Goal: Task Accomplishment & Management: Manage account settings

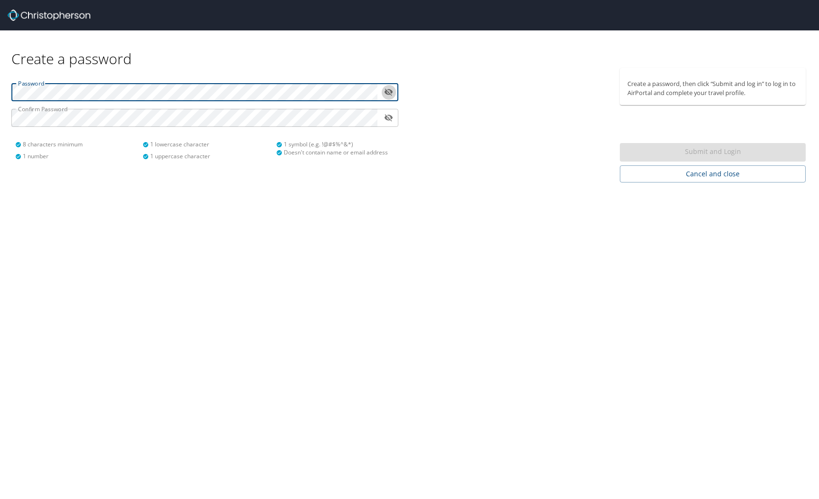
click at [383, 92] on button "toggle password visibility" at bounding box center [388, 92] width 15 height 15
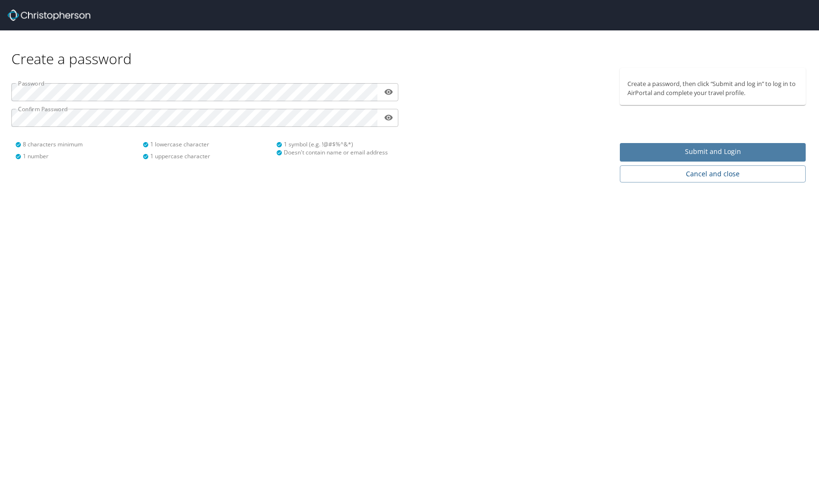
click at [690, 153] on span "Submit and Login" at bounding box center [712, 152] width 171 height 12
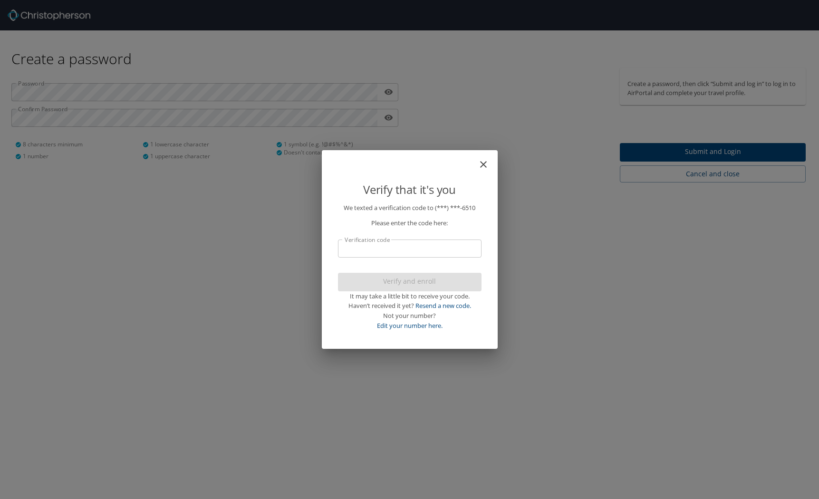
click at [404, 252] on input "Verification code" at bounding box center [409, 248] width 143 height 18
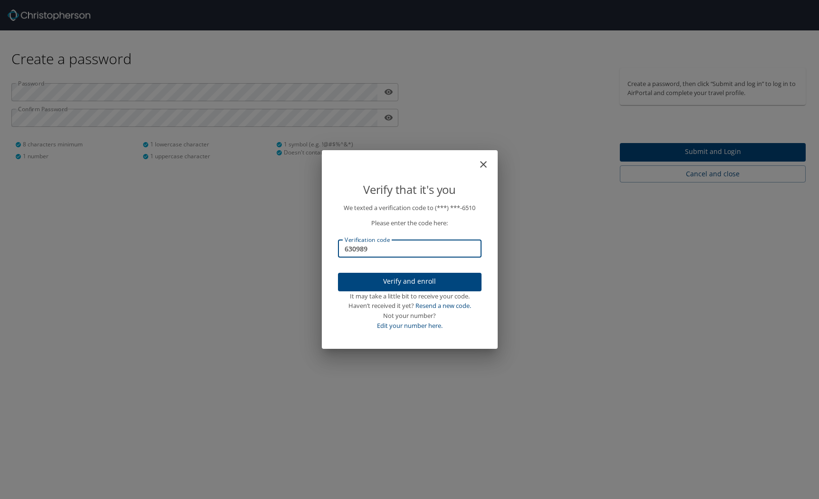
type input "630989"
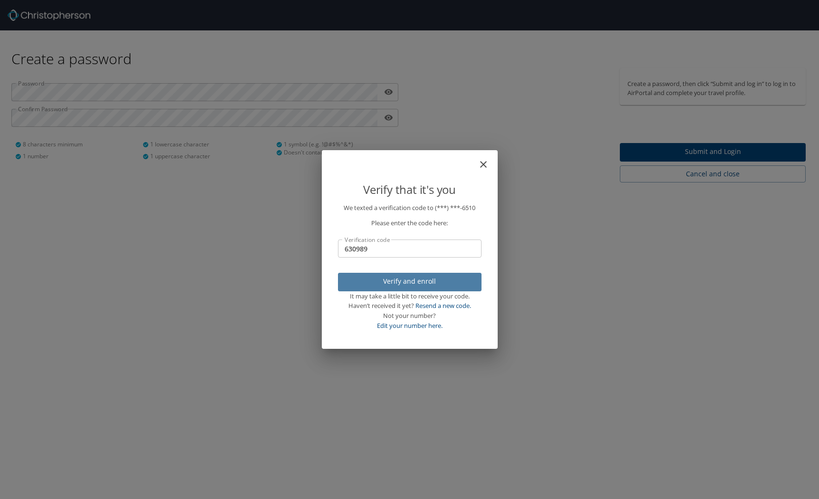
click at [412, 283] on span "Verify and enroll" at bounding box center [409, 282] width 128 height 12
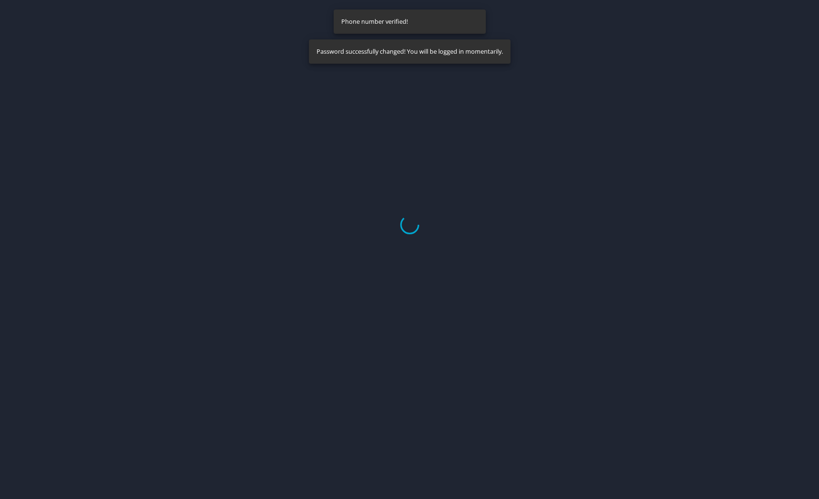
select select "US"
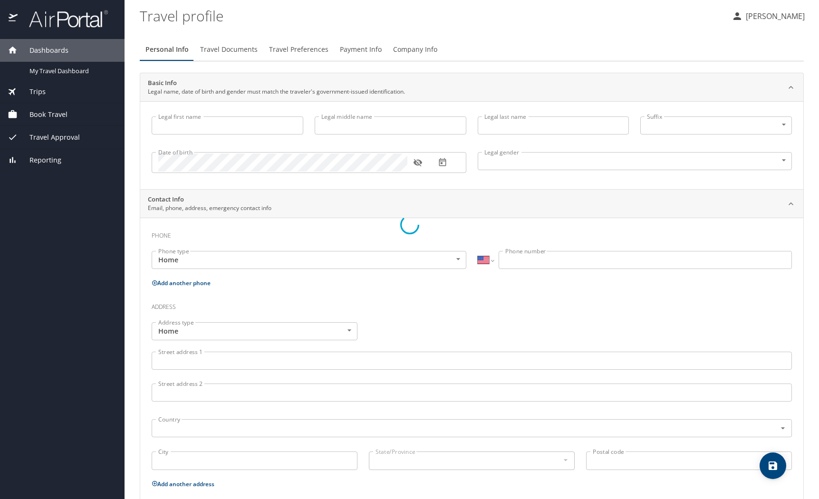
type input "[PERSON_NAME]"
type input "[DEMOGRAPHIC_DATA]"
select select "US"
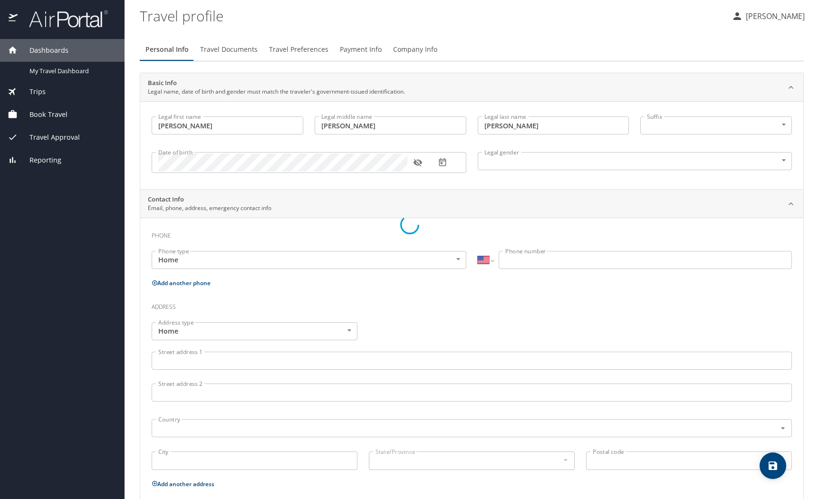
select select "US"
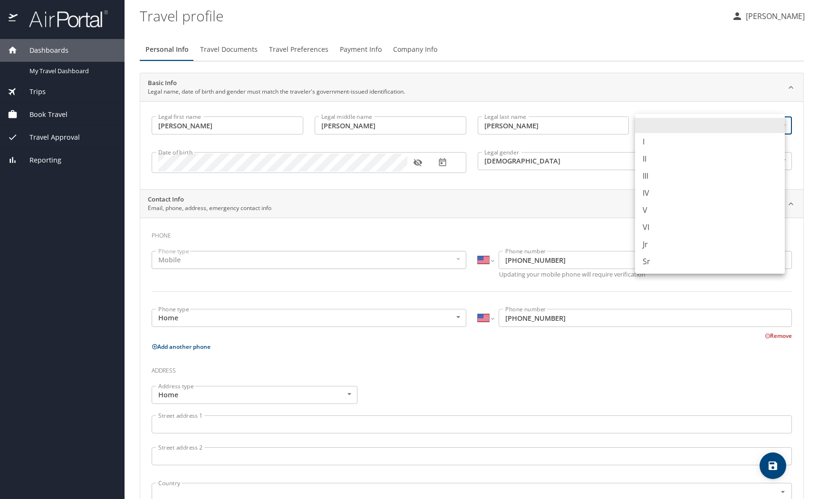
click at [776, 125] on body "Dashboards My Travel Dashboard Trips Current / Future Trips Past Trips Trips Mi…" at bounding box center [409, 249] width 819 height 499
click at [656, 246] on li "Jr" at bounding box center [710, 244] width 150 height 17
type input "Jr"
click at [510, 127] on input "[PERSON_NAME]" at bounding box center [553, 125] width 152 height 18
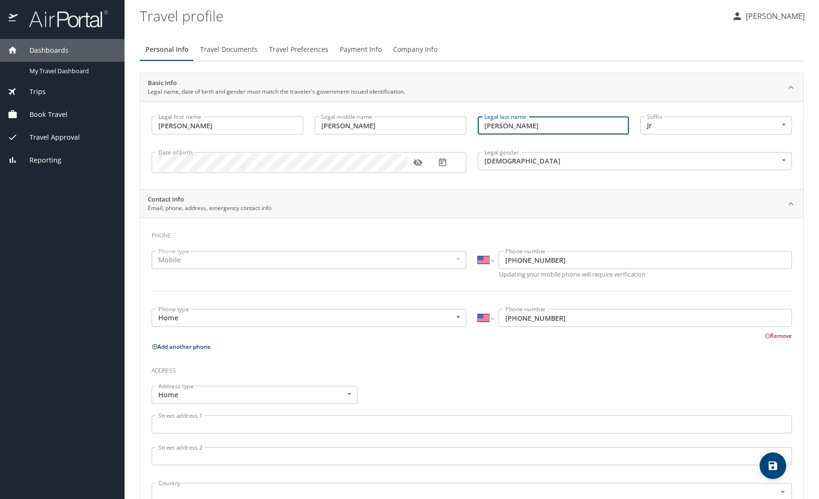
type input "[PERSON_NAME]"
click at [413, 162] on icon "button" at bounding box center [418, 163] width 10 height 10
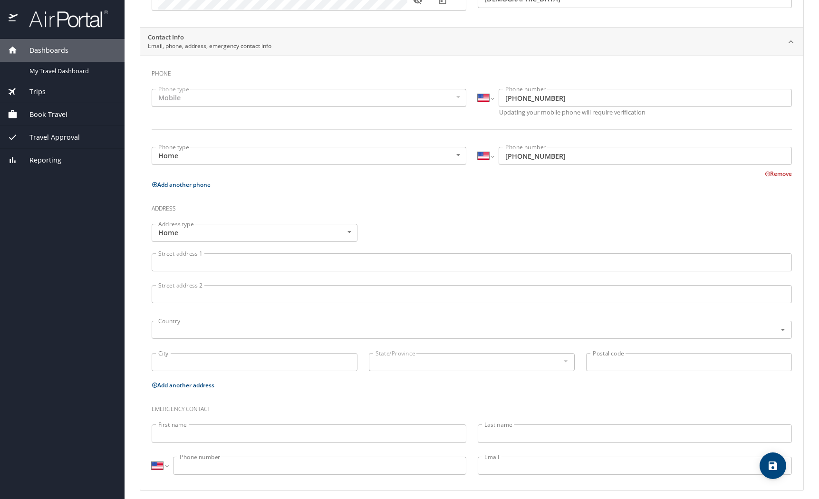
scroll to position [169, 0]
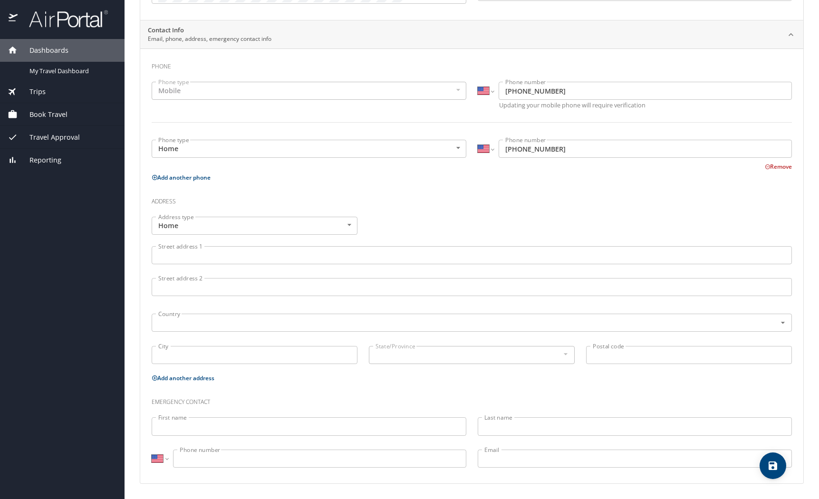
click at [282, 258] on input "Street address 1" at bounding box center [472, 255] width 640 height 18
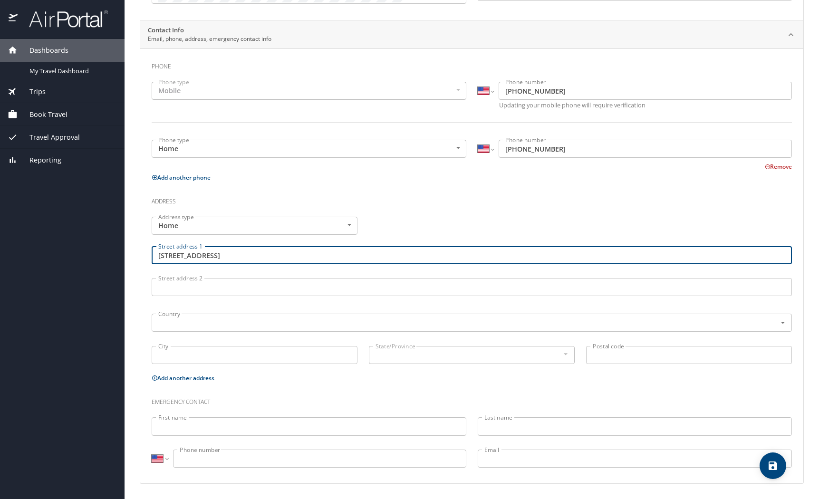
type input "[STREET_ADDRESS]"
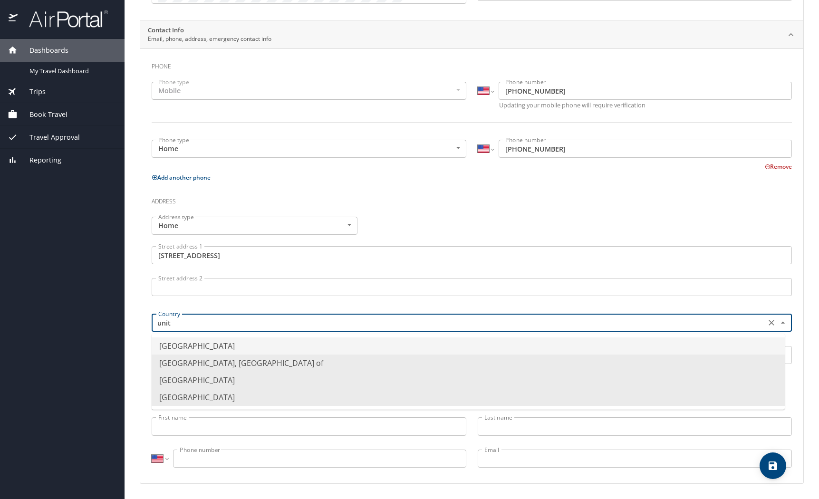
type input "[GEOGRAPHIC_DATA]"
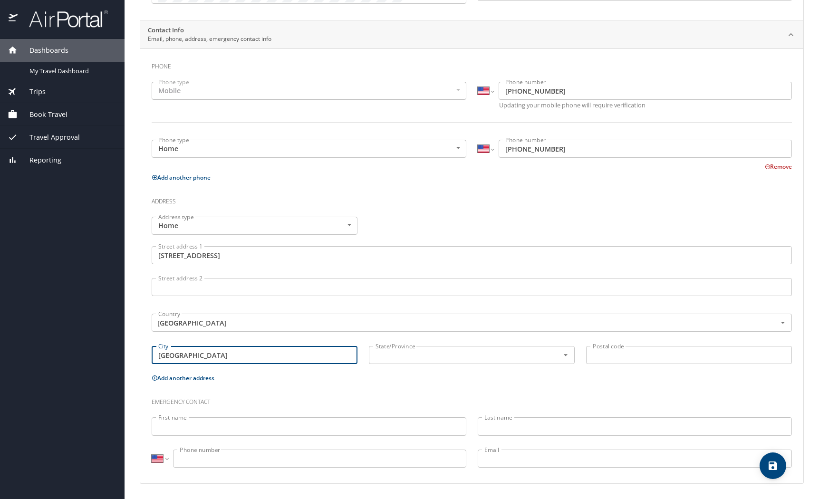
type input "[GEOGRAPHIC_DATA]"
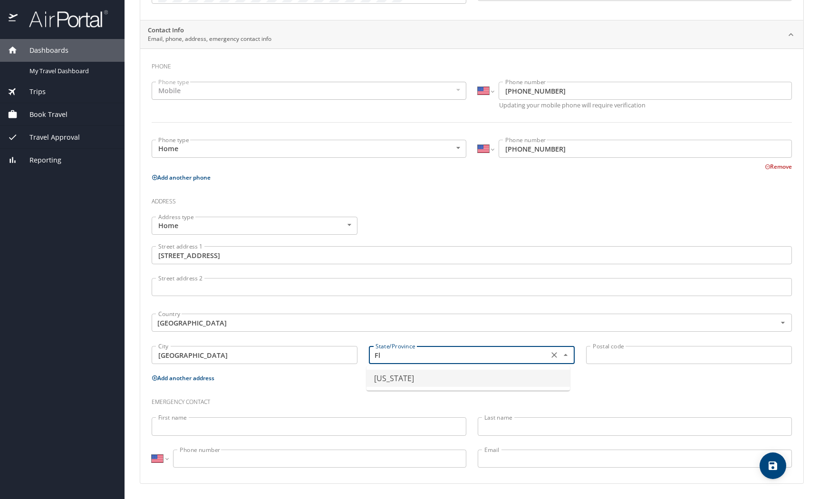
type input "[US_STATE]"
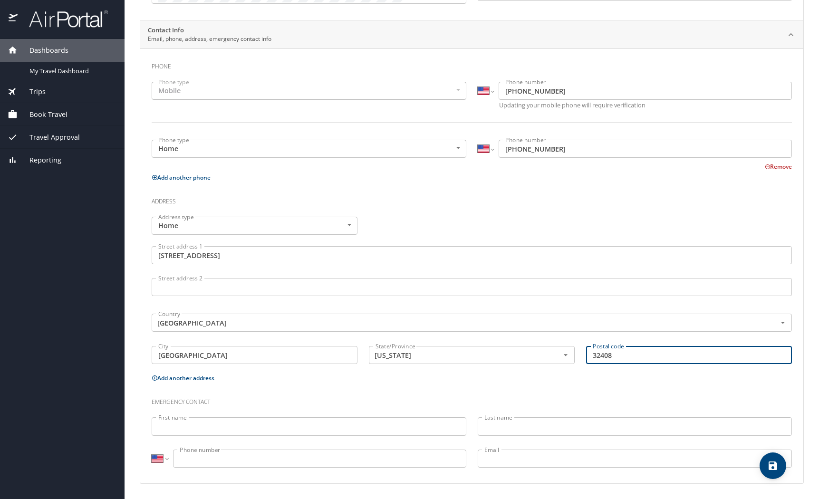
type input "32408"
click at [317, 434] on input "First name" at bounding box center [309, 426] width 314 height 18
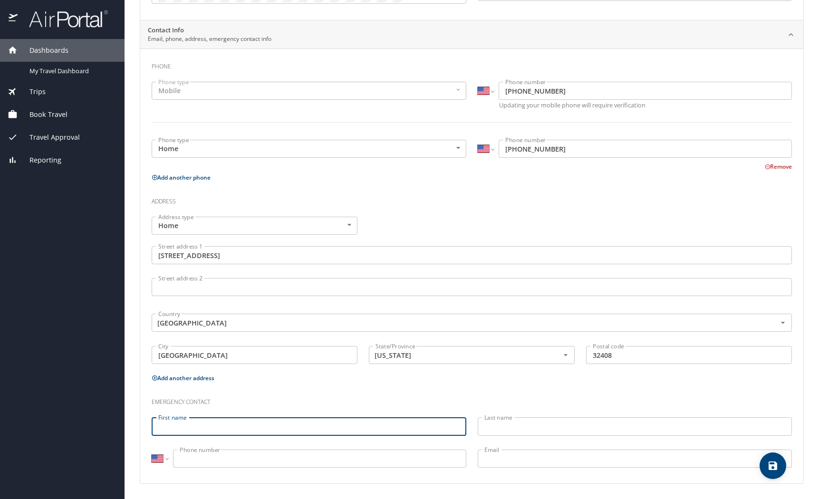
type input "c"
type input "[PERSON_NAME]"
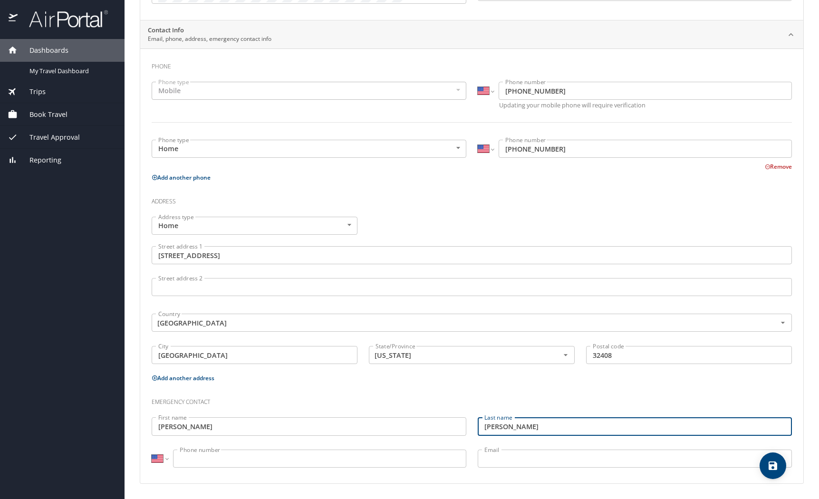
type input "[PERSON_NAME]"
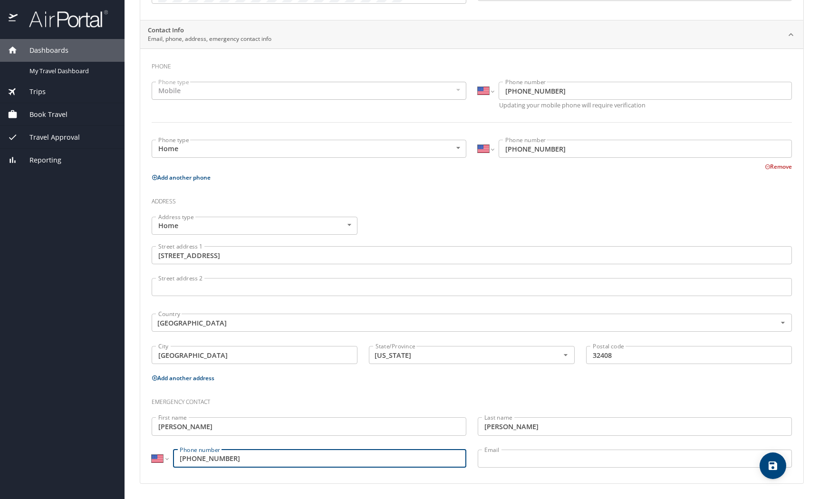
type input "[PHONE_NUMBER]"
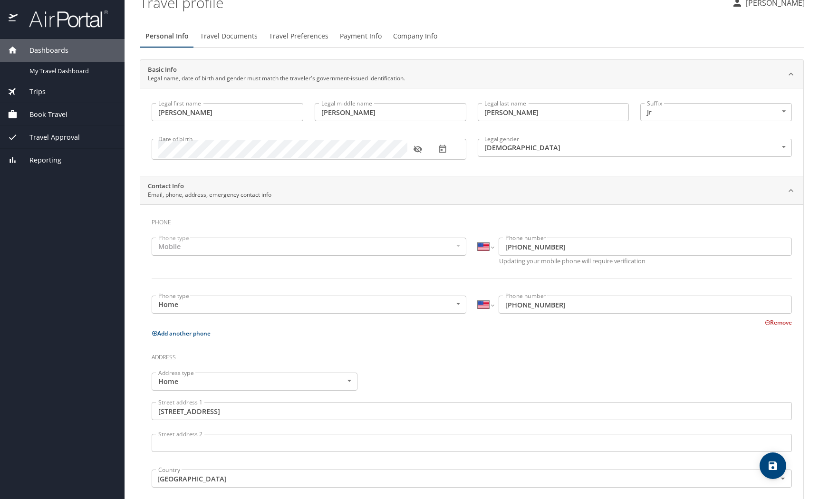
scroll to position [0, 0]
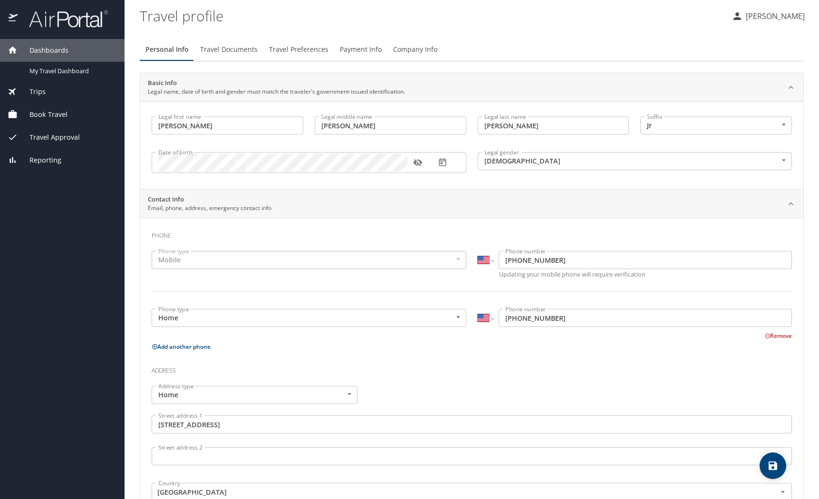
type input "[EMAIL_ADDRESS][DOMAIN_NAME]"
click at [243, 51] on span "Travel Documents" at bounding box center [228, 50] width 57 height 12
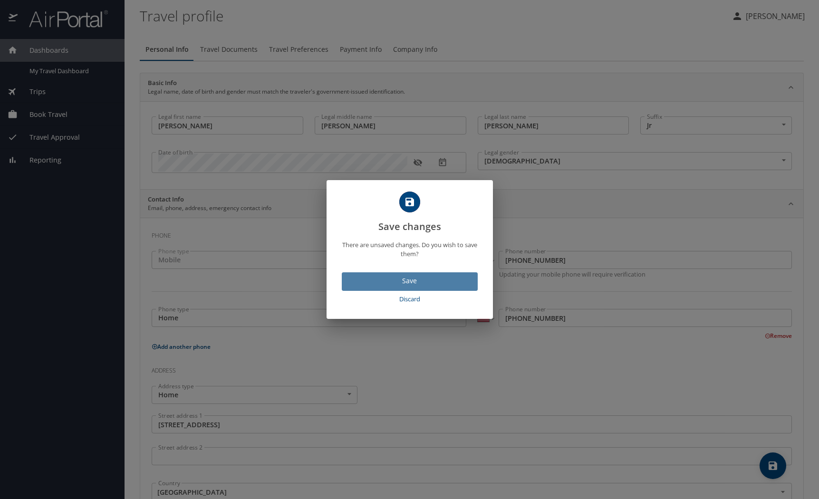
click at [409, 280] on span "Save" at bounding box center [409, 281] width 121 height 12
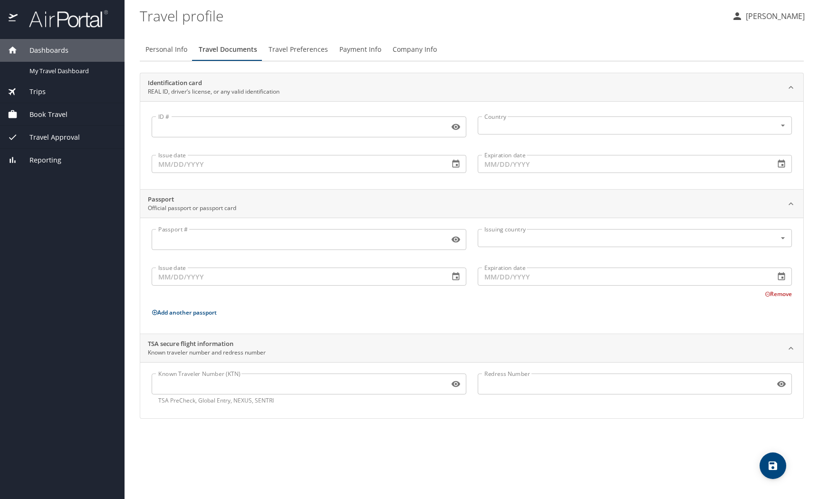
click at [389, 127] on input "ID #" at bounding box center [299, 127] width 294 height 18
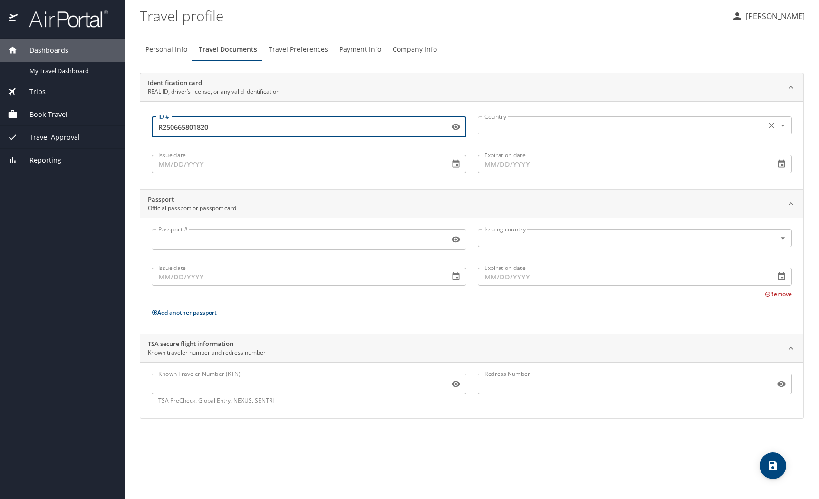
type input "R250665801820"
click at [535, 124] on input "text" at bounding box center [620, 125] width 281 height 12
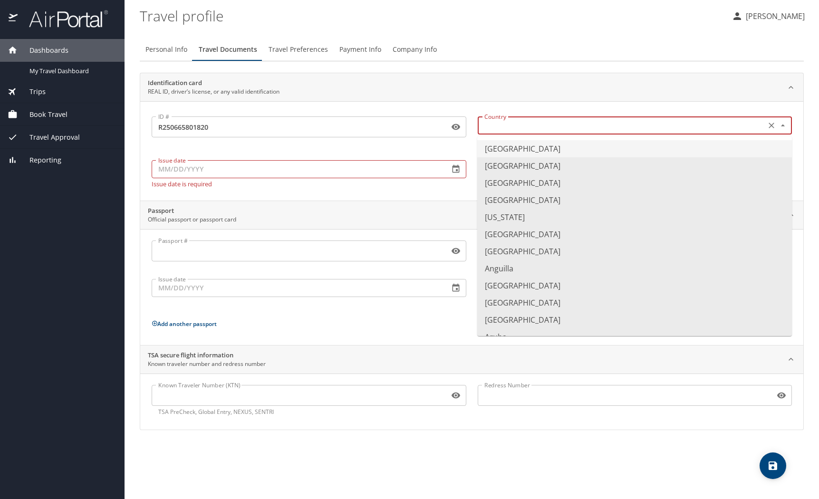
click at [631, 149] on li "[GEOGRAPHIC_DATA]" at bounding box center [634, 148] width 314 height 17
type input "[GEOGRAPHIC_DATA]"
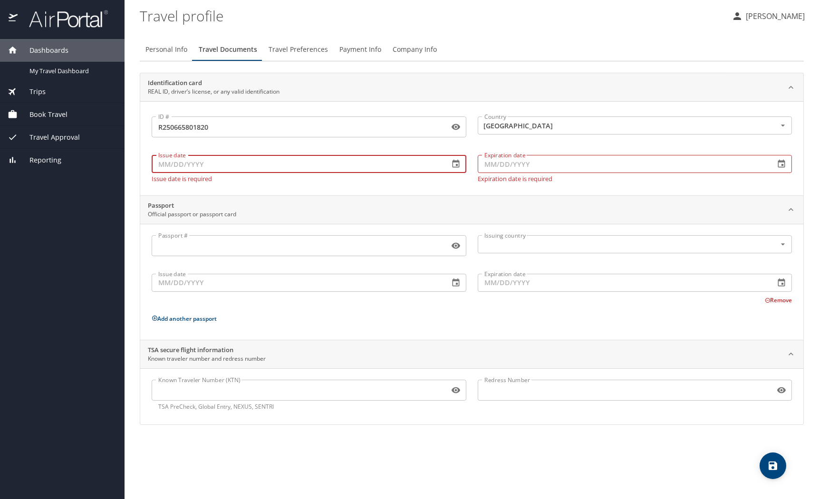
click at [357, 168] on input "Issue date" at bounding box center [297, 164] width 290 height 18
type input "[DATE]"
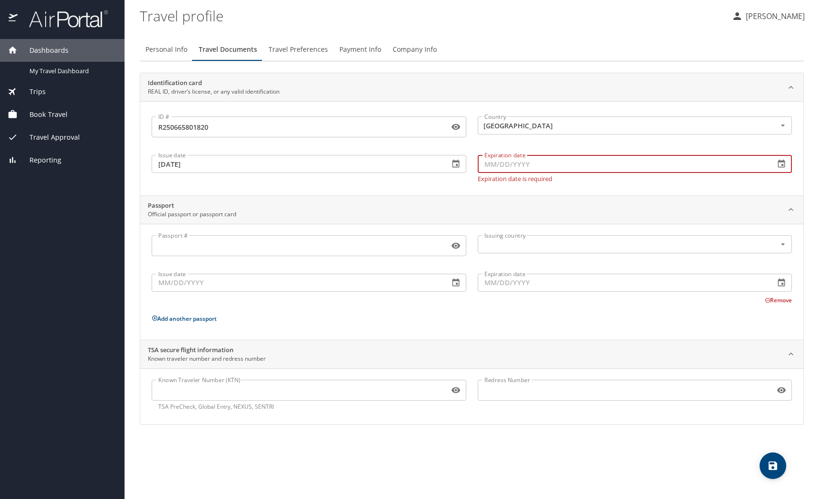
click at [575, 172] on input "Expiration date" at bounding box center [622, 164] width 290 height 18
type input "[DATE]"
click at [416, 184] on div "ID # R250665801820 ID # Country [GEOGRAPHIC_DATA] Country Issue date [DATE] Iss…" at bounding box center [471, 148] width 663 height 94
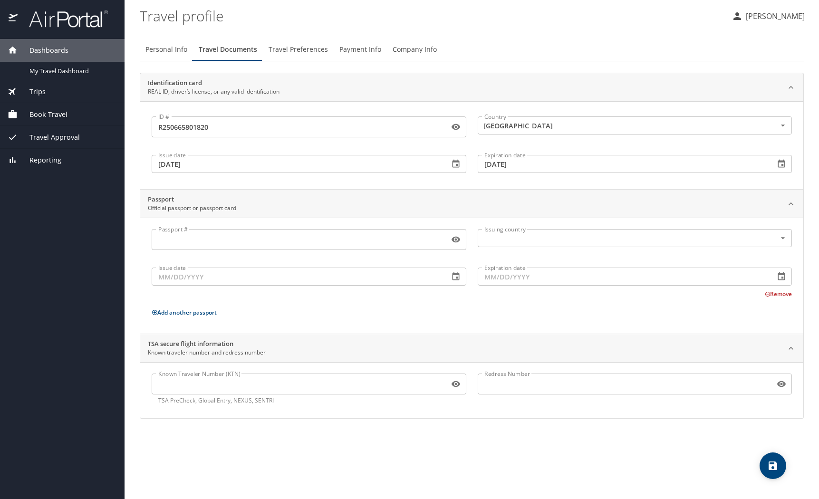
click at [392, 251] on p at bounding box center [309, 251] width 314 height 2
click at [392, 246] on input "Passport #" at bounding box center [299, 239] width 294 height 18
click at [768, 463] on icon "save" at bounding box center [772, 465] width 11 height 11
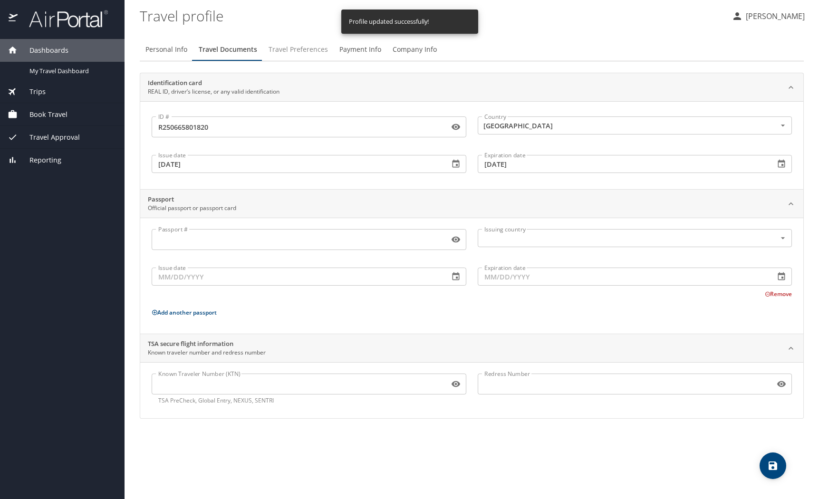
click at [294, 50] on span "Travel Preferences" at bounding box center [297, 50] width 59 height 12
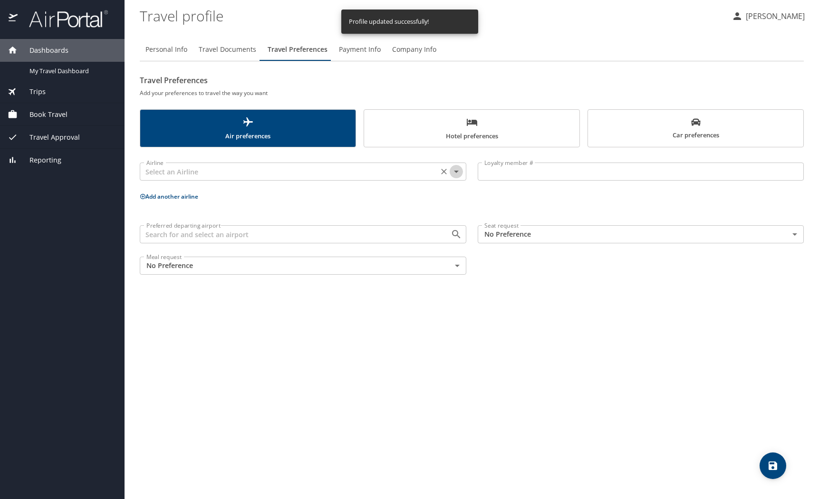
click at [455, 173] on icon "Open" at bounding box center [455, 171] width 11 height 11
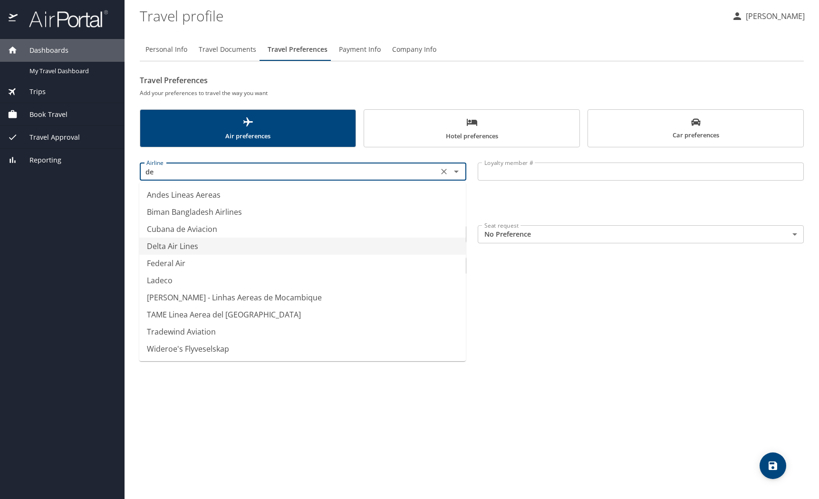
click at [283, 241] on li "Delta Air Lines" at bounding box center [302, 246] width 326 height 17
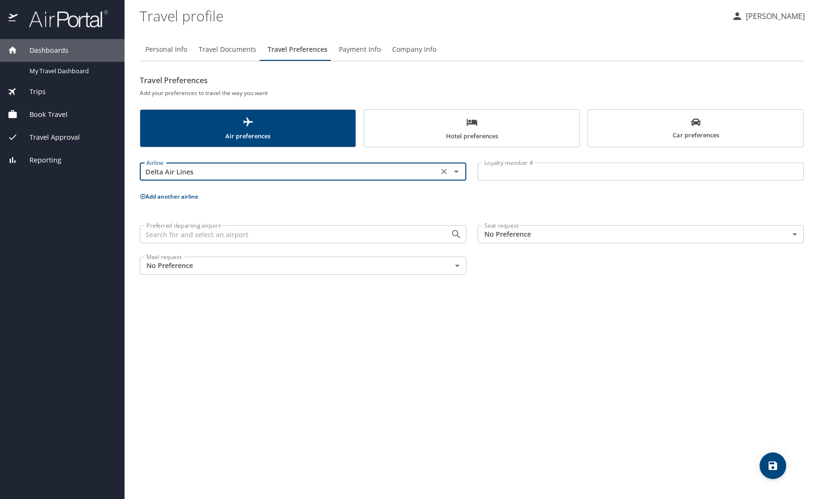
type input "Delta Air Lines"
click at [528, 176] on input "Loyalty member #" at bounding box center [640, 171] width 326 height 18
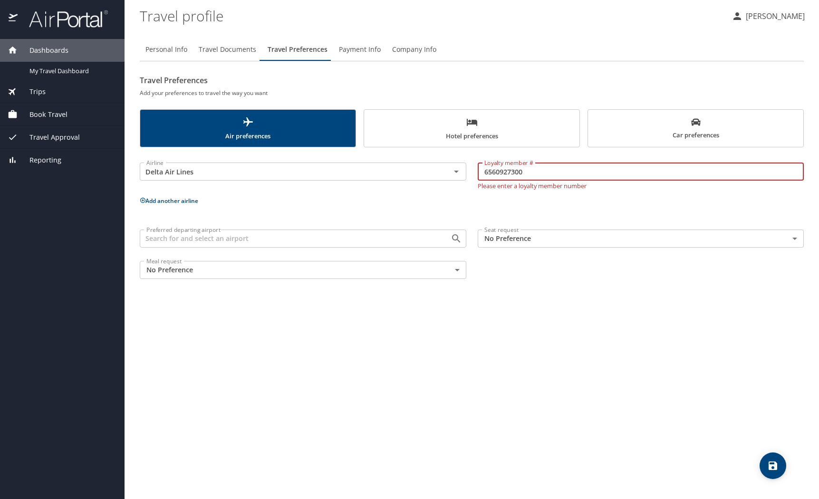
type input "6560927300"
click at [394, 244] on body "Dashboards My Travel Dashboard Trips Current / Future Trips Past Trips Trips Mi…" at bounding box center [409, 249] width 819 height 499
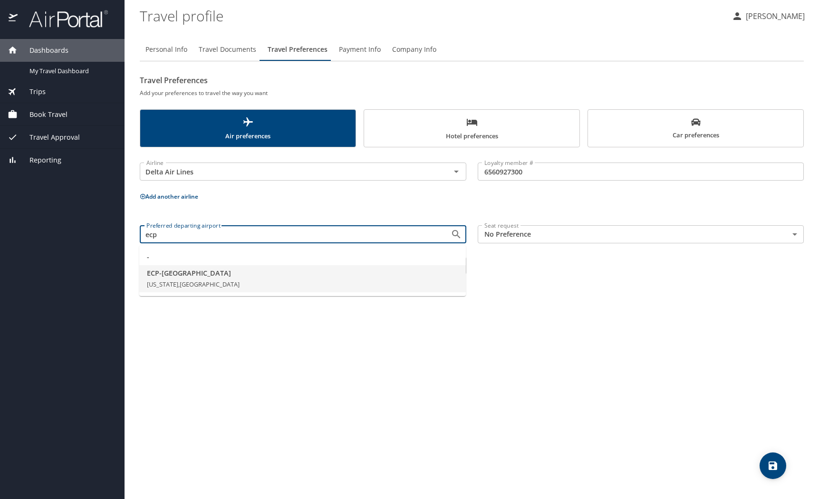
click at [278, 276] on span "ECP - [GEOGRAPHIC_DATA]" at bounding box center [302, 273] width 311 height 10
type input "ECP - [GEOGRAPHIC_DATA]"
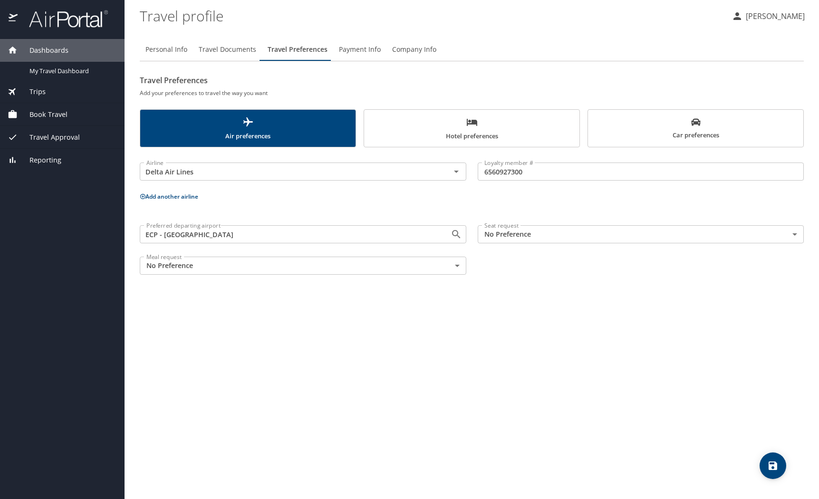
click at [628, 235] on body "Dashboards My Travel Dashboard Trips Current / Future Trips Past Trips Trips Mi…" at bounding box center [409, 249] width 819 height 499
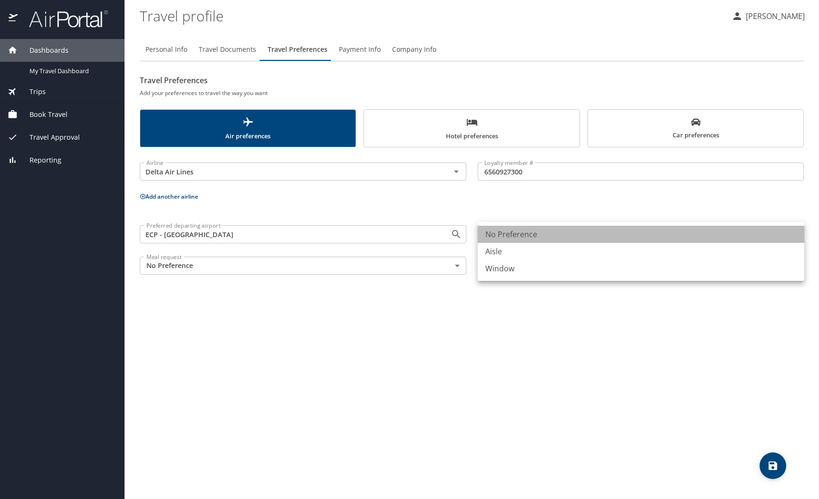
click at [621, 239] on li "No Preference" at bounding box center [640, 234] width 326 height 17
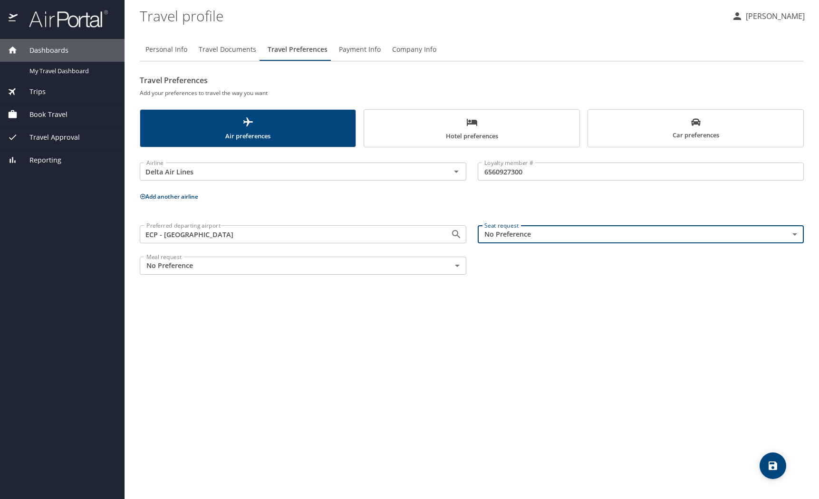
click at [452, 268] on body "Dashboards My Travel Dashboard Trips Current / Future Trips Past Trips Trips Mi…" at bounding box center [409, 249] width 819 height 499
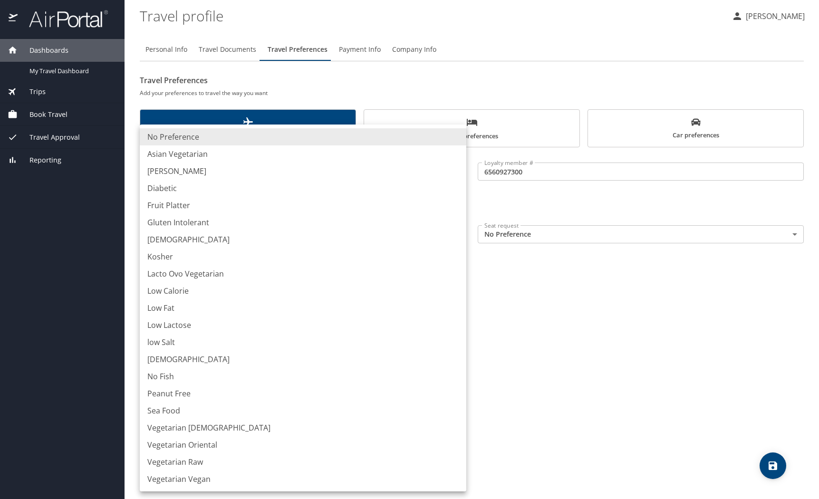
click at [657, 291] on div at bounding box center [409, 249] width 819 height 499
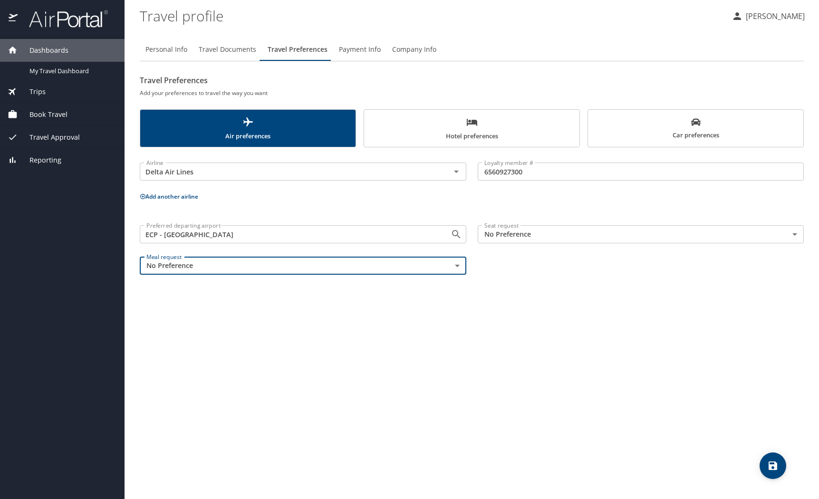
click at [771, 466] on icon "save" at bounding box center [772, 465] width 9 height 9
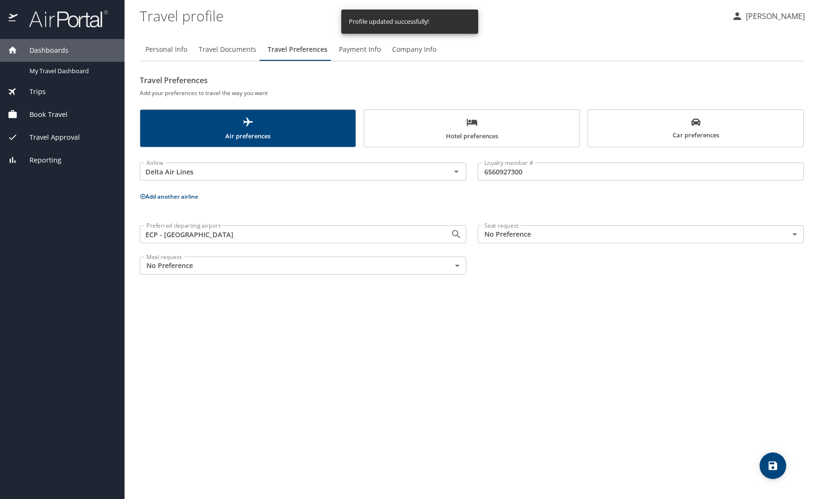
click at [447, 131] on span "Hotel preferences" at bounding box center [472, 128] width 204 height 25
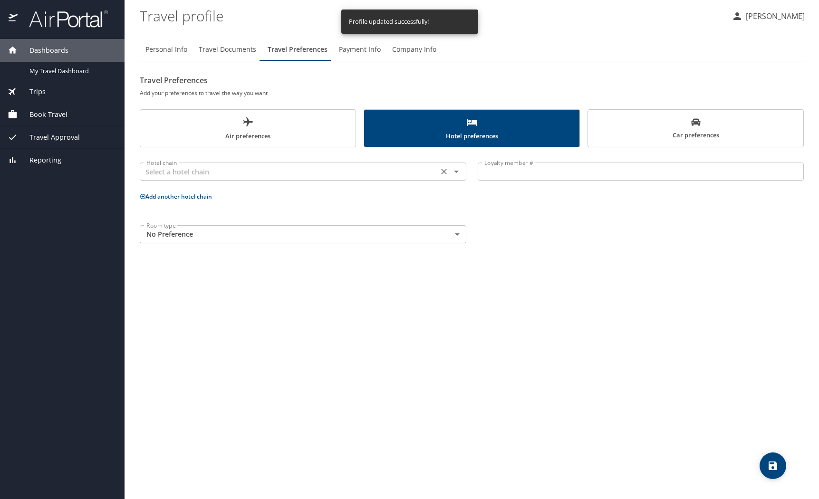
click at [457, 174] on icon "Open" at bounding box center [455, 171] width 11 height 11
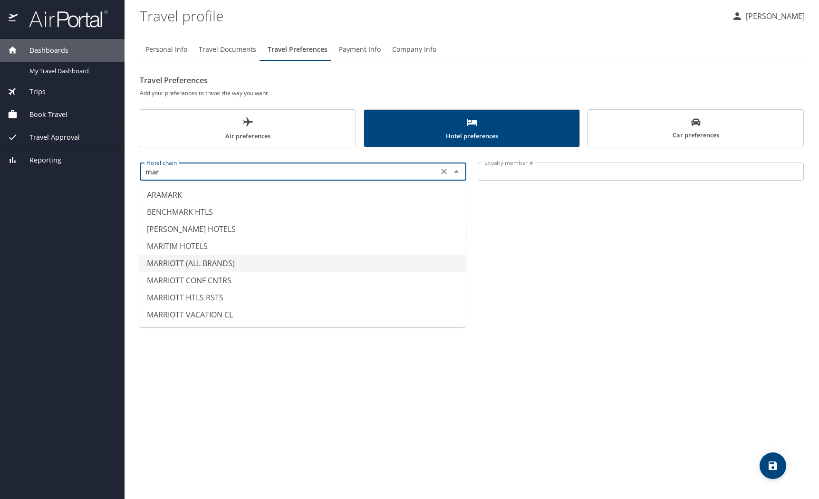
click at [325, 260] on li "MARRIOTT (ALL BRANDS)" at bounding box center [302, 263] width 326 height 17
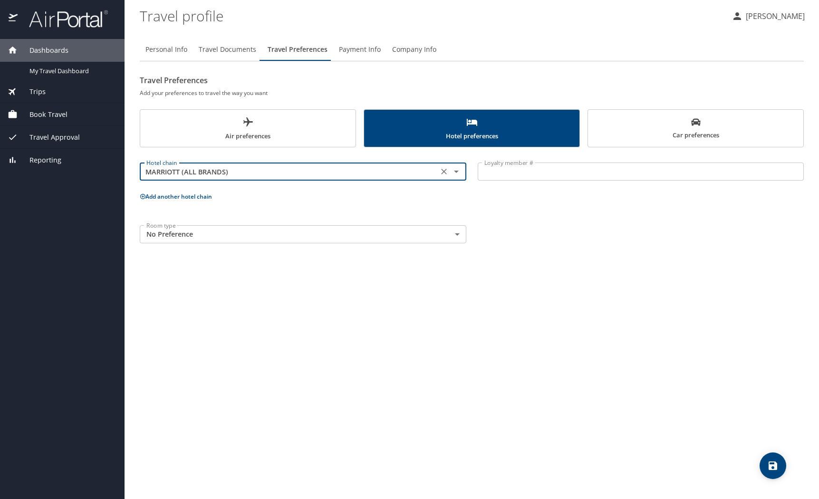
type input "MARRIOTT (ALL BRANDS)"
click at [519, 164] on input "Loyalty member #" at bounding box center [640, 171] width 326 height 18
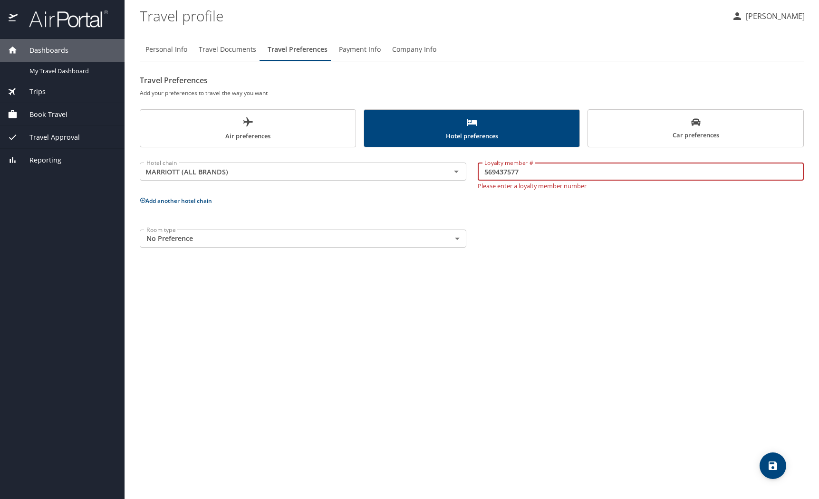
type input "569437577"
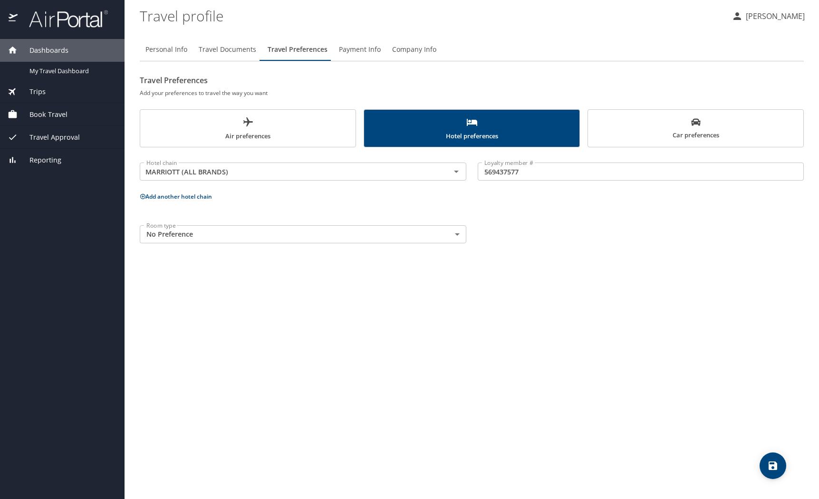
click at [423, 278] on div "Personal Info Travel Documents Travel Preferences Payment Info Company Info Tra…" at bounding box center [472, 264] width 664 height 468
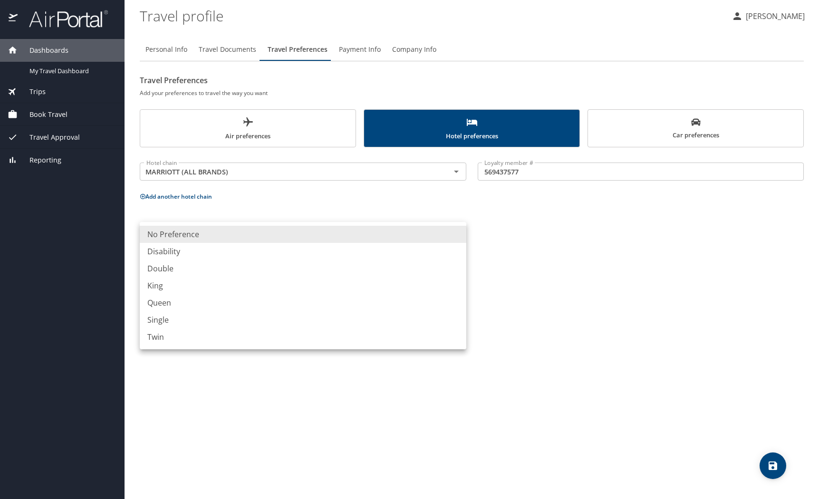
click at [455, 238] on body "Dashboards My Travel Dashboard Trips Current / Future Trips Past Trips Trips Mi…" at bounding box center [409, 249] width 819 height 499
click at [406, 290] on li "King" at bounding box center [303, 285] width 326 height 17
type input "King"
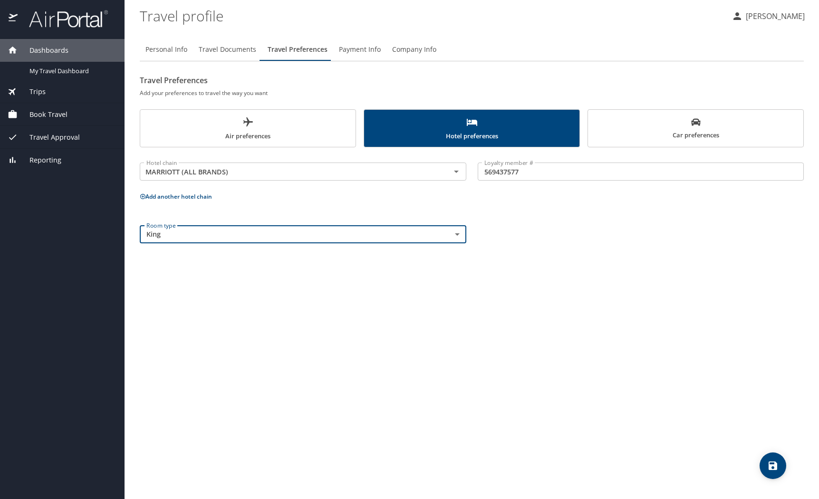
click at [197, 196] on button "Add another hotel chain" at bounding box center [176, 196] width 72 height 8
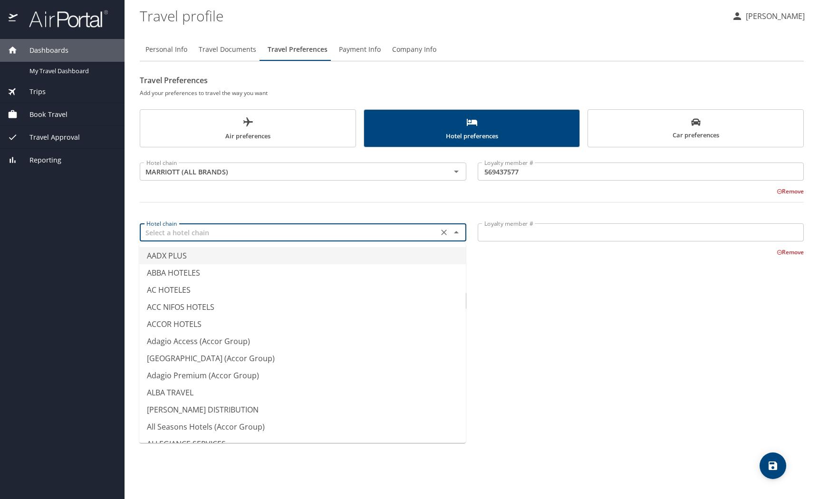
click at [266, 232] on input "text" at bounding box center [289, 232] width 293 height 12
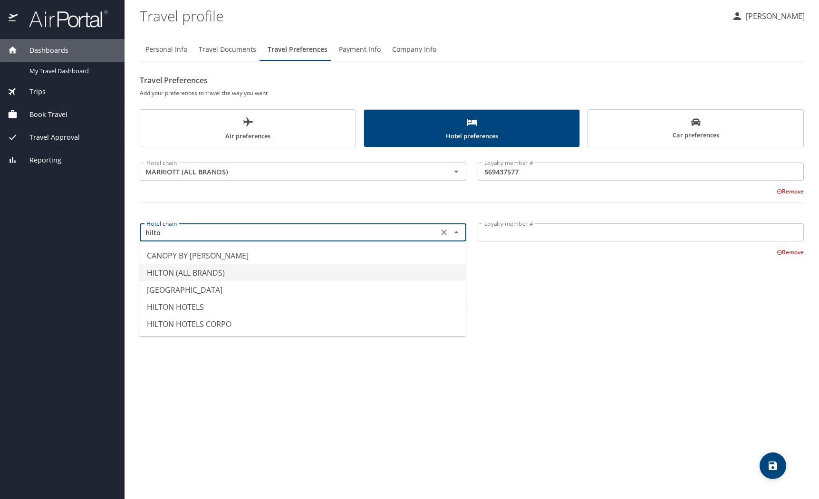
click at [259, 270] on li "HILTON (ALL BRANDS)" at bounding box center [302, 272] width 326 height 17
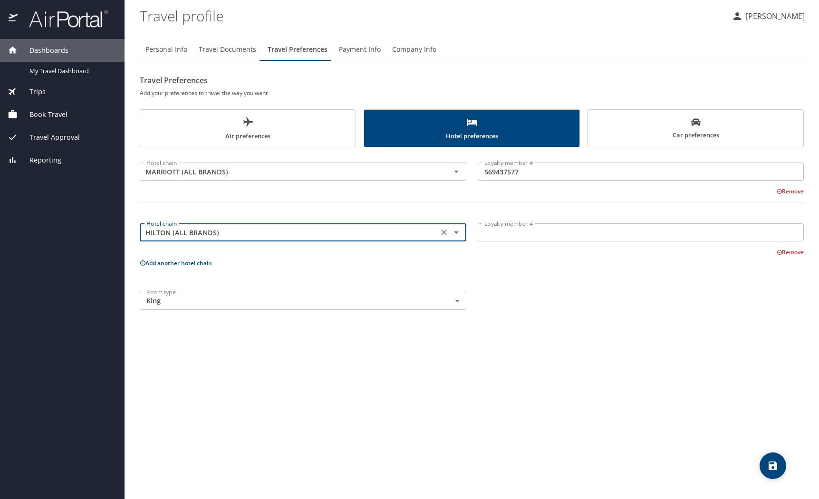
type input "HILTON (ALL BRANDS)"
click at [504, 236] on input "Loyalty member #" at bounding box center [640, 232] width 326 height 18
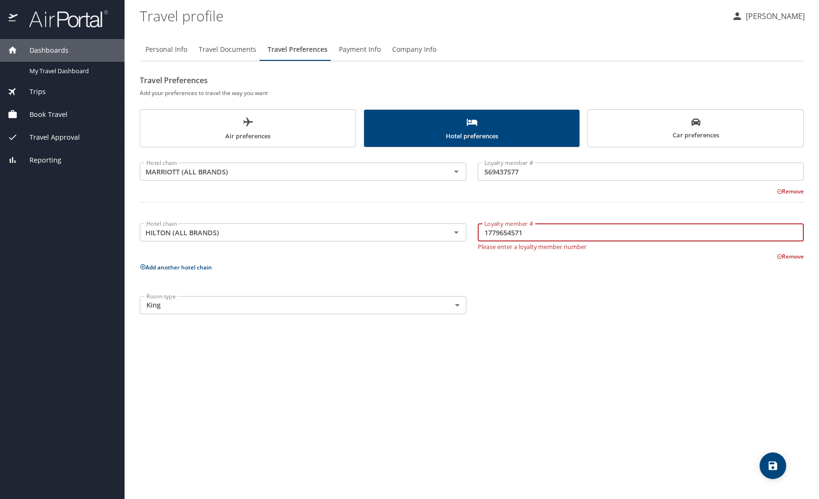
type input "1779654571"
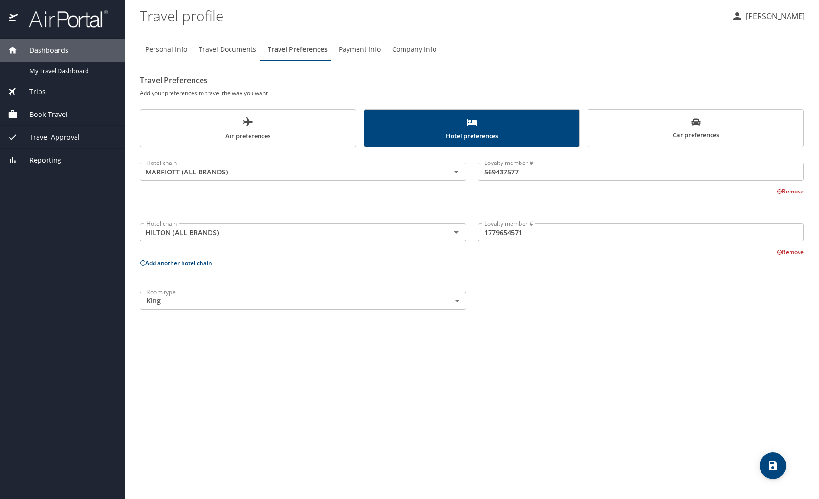
click at [589, 296] on div "Room type King King Room type" at bounding box center [471, 300] width 675 height 29
click at [774, 464] on icon "save" at bounding box center [772, 465] width 11 height 11
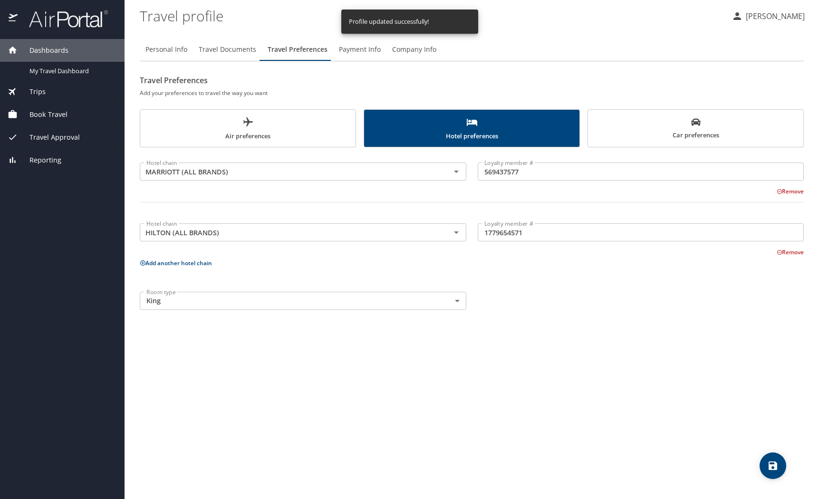
click at [671, 133] on span "Car preferences" at bounding box center [695, 128] width 204 height 23
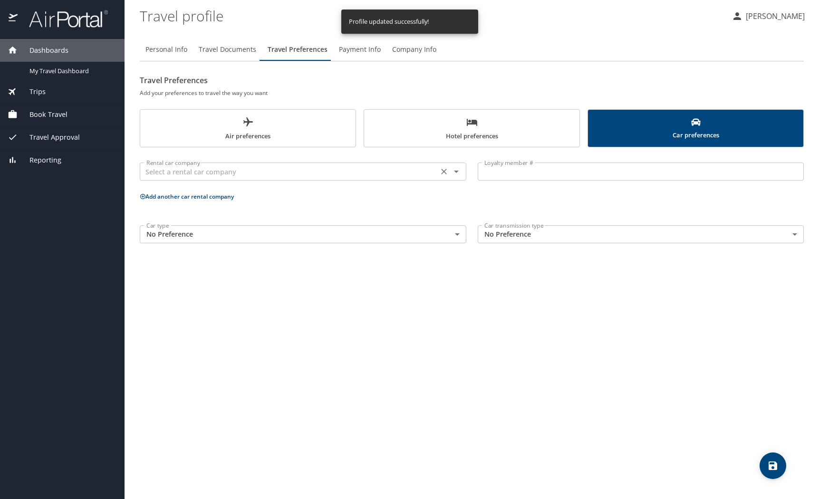
click at [448, 171] on icon "Clear" at bounding box center [444, 172] width 10 height 10
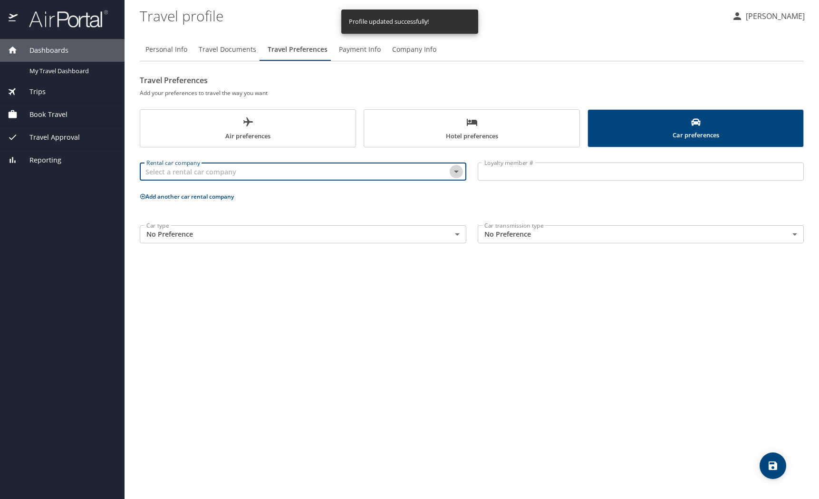
click at [456, 173] on icon "Open" at bounding box center [455, 171] width 11 height 11
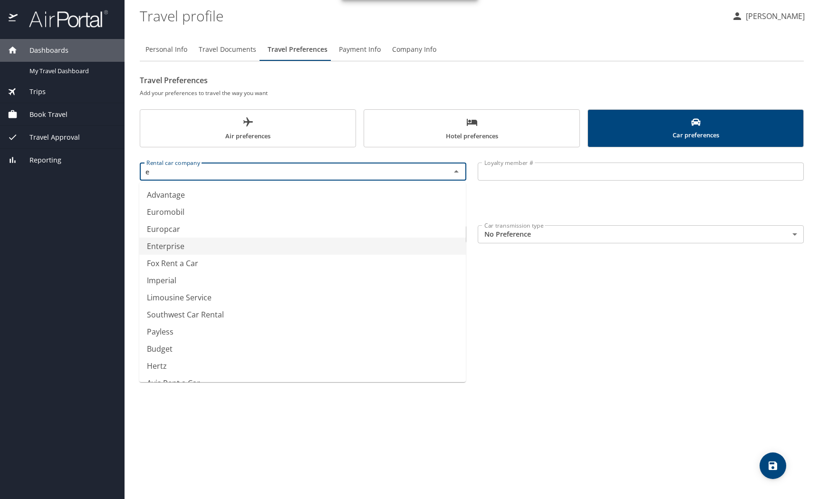
click at [315, 247] on li "Enterprise" at bounding box center [302, 246] width 326 height 17
type input "Enterprise"
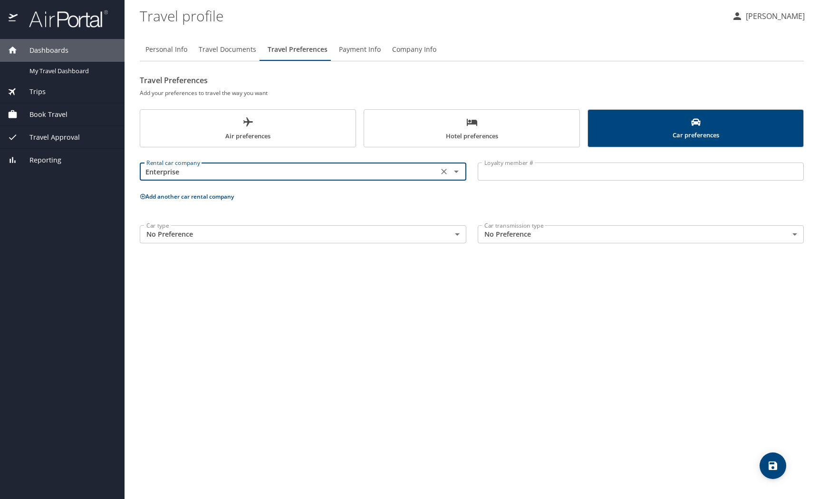
click at [446, 171] on icon "Clear" at bounding box center [444, 172] width 10 height 10
click at [504, 301] on div "Personal Info Travel Documents Travel Preferences Payment Info Company Info Tra…" at bounding box center [472, 264] width 664 height 468
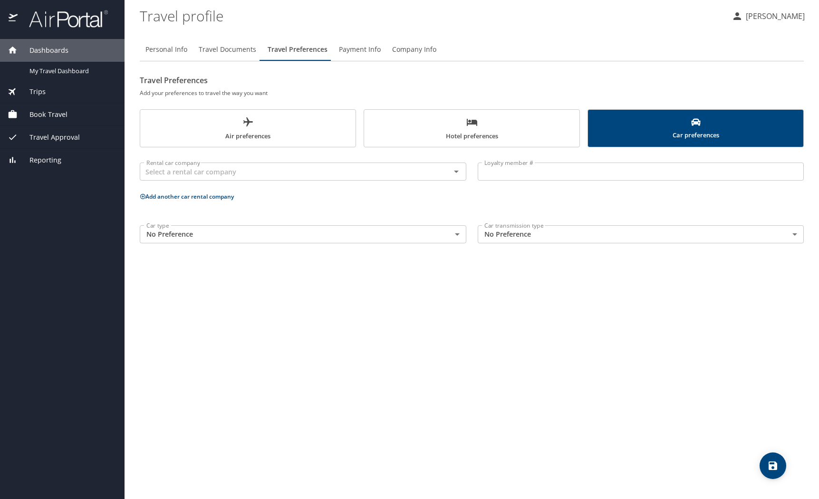
click at [362, 51] on span "Payment Info" at bounding box center [360, 50] width 42 height 12
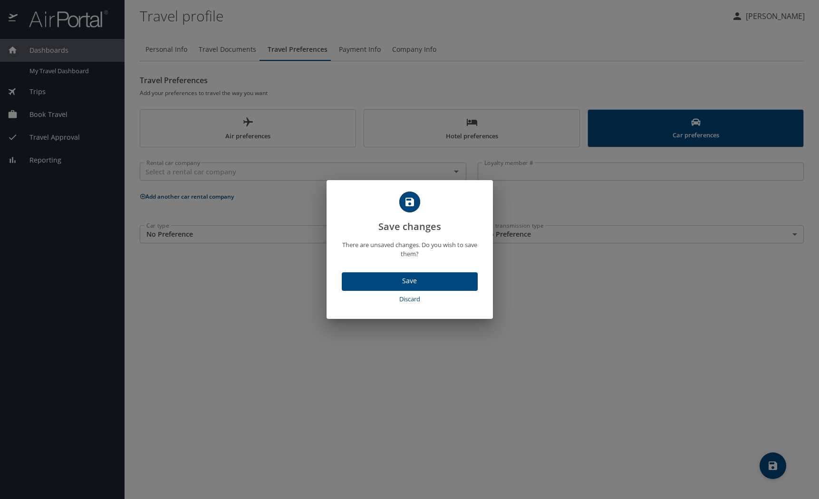
click at [442, 283] on span "Save" at bounding box center [409, 281] width 121 height 12
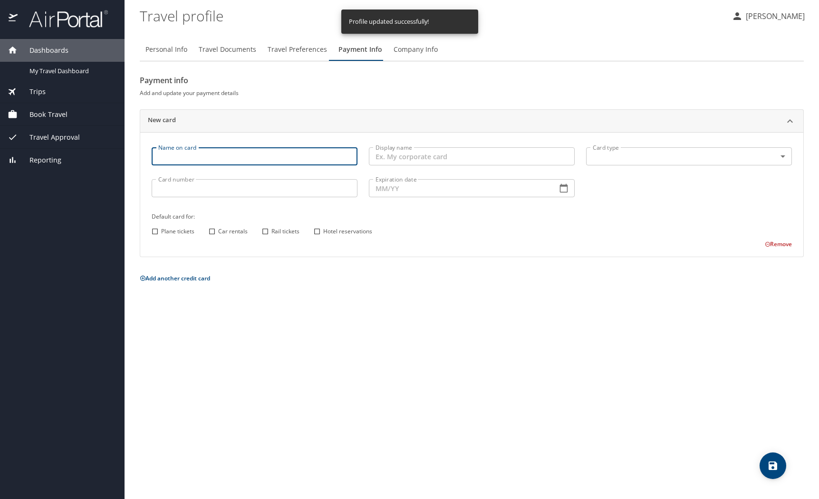
click at [269, 161] on input "Name on card" at bounding box center [255, 156] width 206 height 18
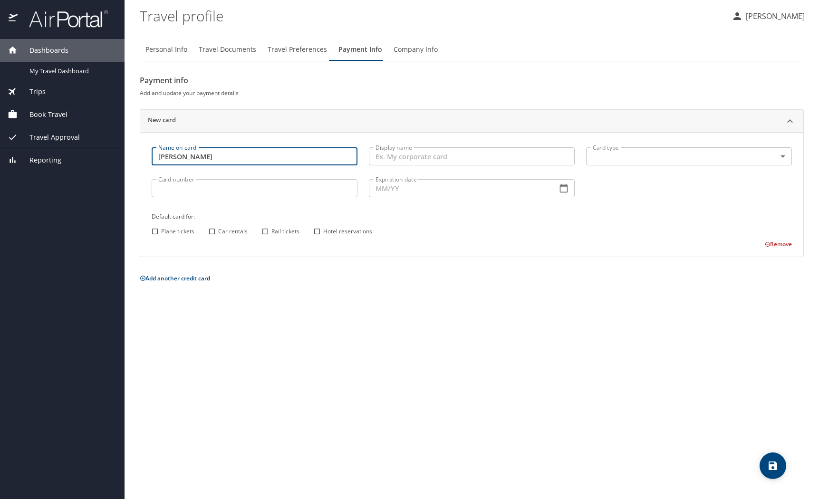
type input "[PERSON_NAME]"
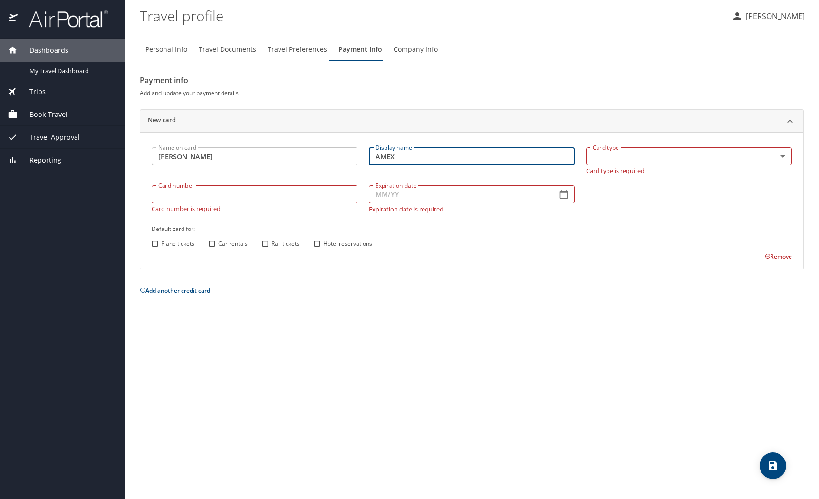
type input "AMEX"
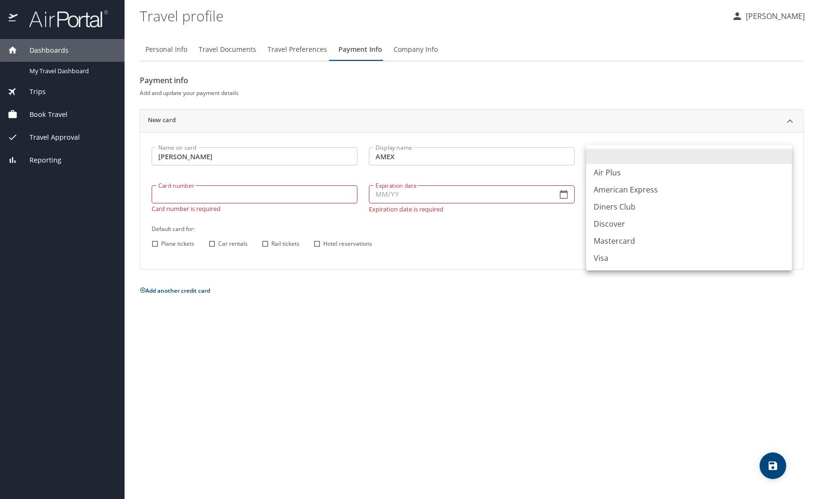
click at [686, 159] on body "Dashboards My Travel Dashboard Trips Current / Future Trips Past Trips Trips Mi…" at bounding box center [409, 249] width 819 height 499
click at [672, 188] on li "American Express" at bounding box center [689, 189] width 206 height 17
type input "AX"
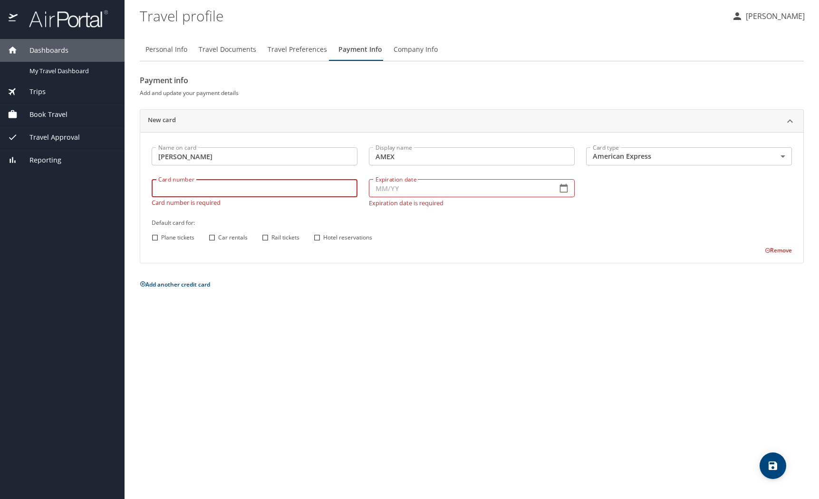
click at [208, 200] on div "Card number Card number Card number is required" at bounding box center [254, 192] width 217 height 38
type input "[CREDIT_CARD_NUMBER]"
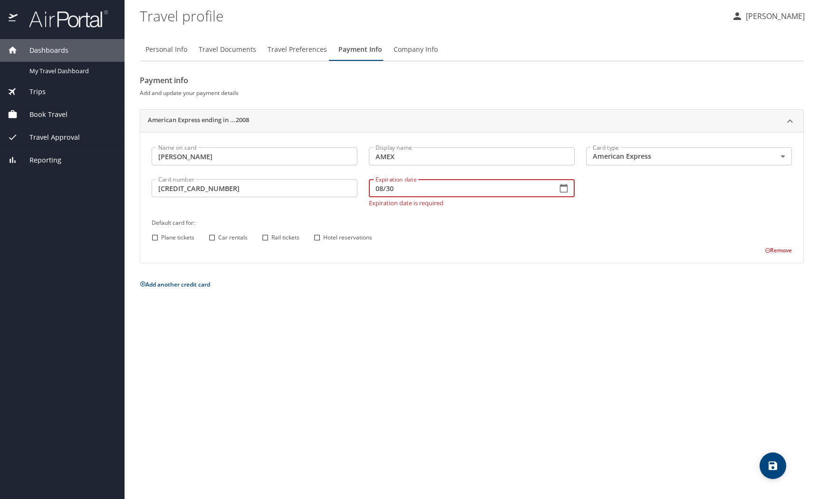
type input "08/30"
click at [446, 288] on div "Personal Info Travel Documents Travel Preferences Payment Info Company Info Pay…" at bounding box center [472, 264] width 664 height 468
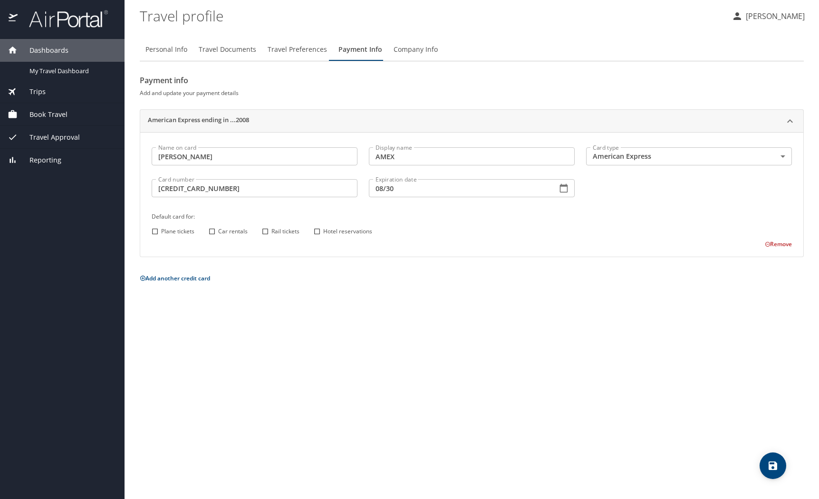
click at [419, 46] on span "Company Info" at bounding box center [415, 50] width 44 height 12
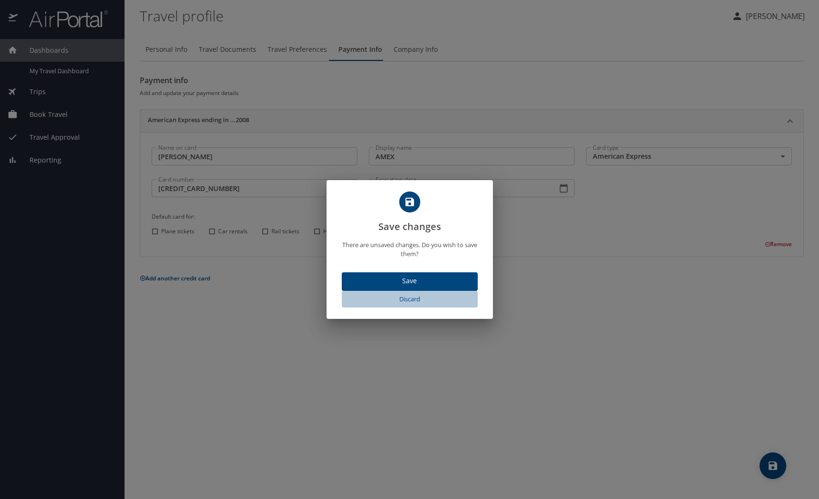
click at [410, 301] on span "Discard" at bounding box center [409, 299] width 128 height 11
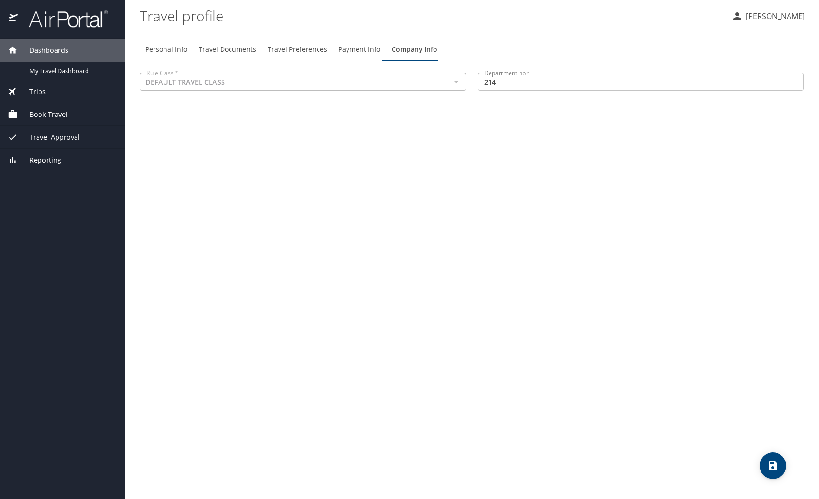
click at [455, 85] on div at bounding box center [455, 81] width 12 height 13
click at [348, 48] on span "Payment Info" at bounding box center [359, 50] width 42 height 12
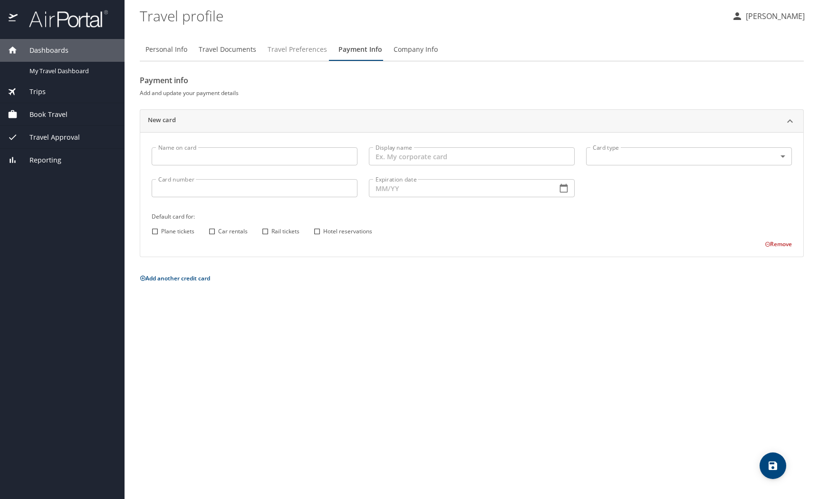
click at [295, 49] on span "Travel Preferences" at bounding box center [296, 50] width 59 height 12
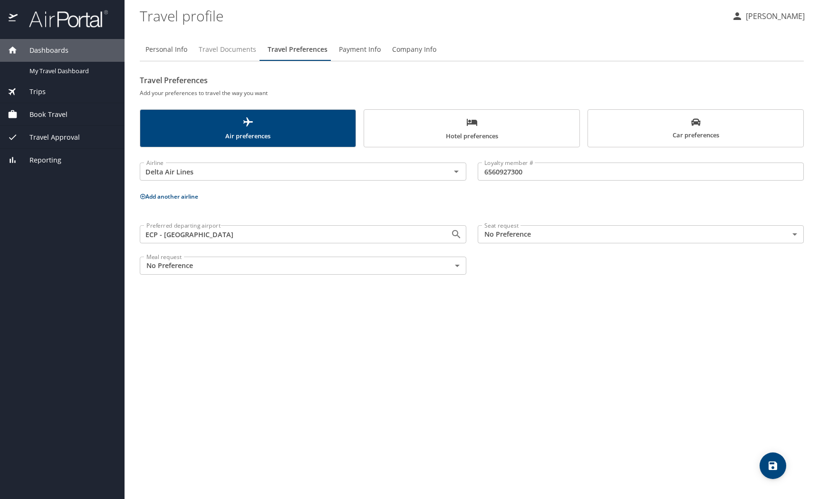
click at [231, 50] on span "Travel Documents" at bounding box center [227, 50] width 57 height 12
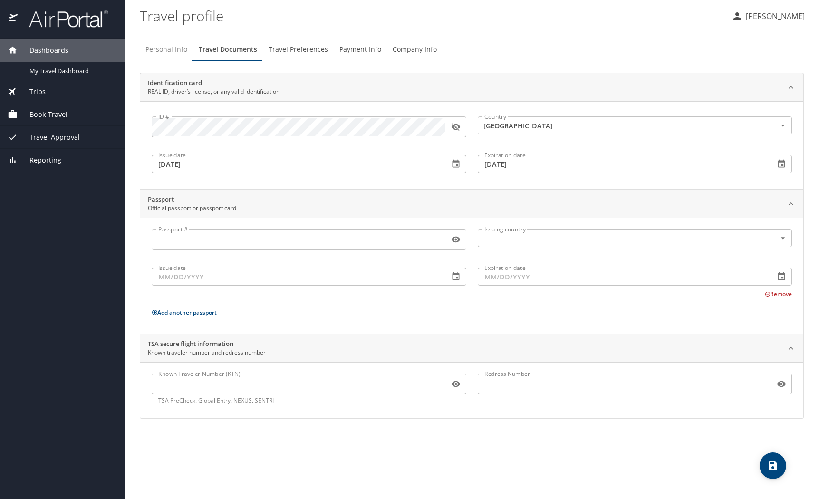
click at [172, 50] on span "Personal Info" at bounding box center [166, 50] width 42 height 12
select select "US"
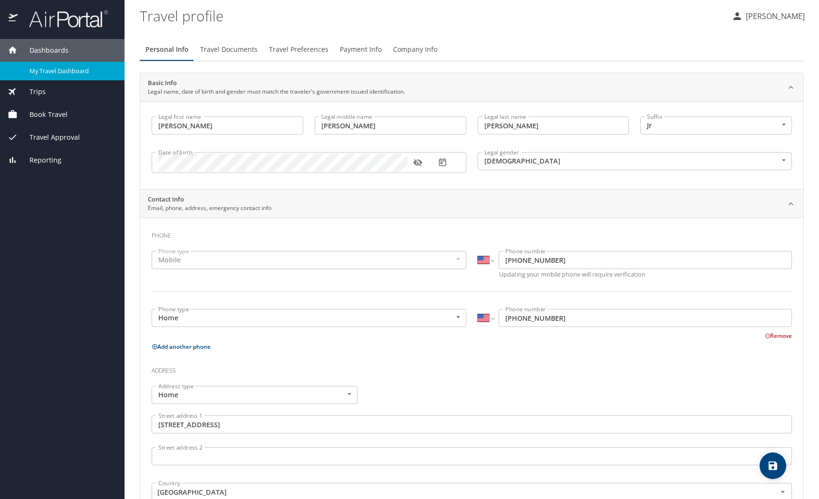
click at [67, 69] on span "My Travel Dashboard" at bounding box center [71, 71] width 84 height 9
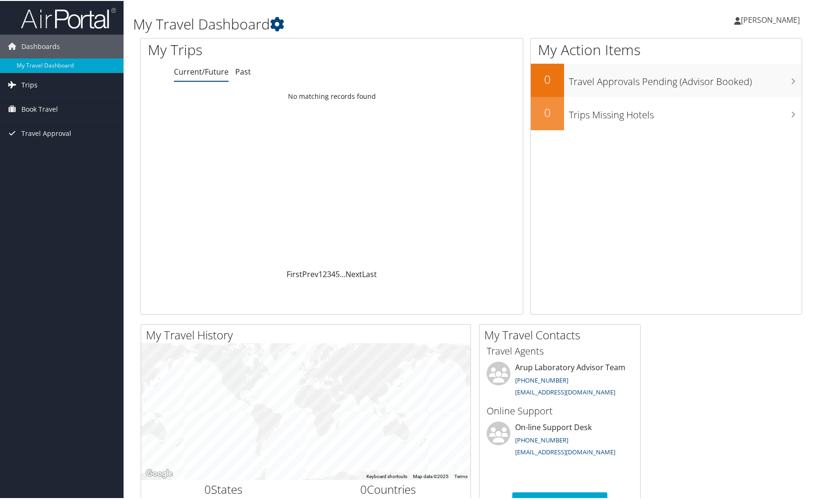
click at [25, 82] on span "Trips" at bounding box center [29, 84] width 16 height 24
